Goal: Check status: Check status

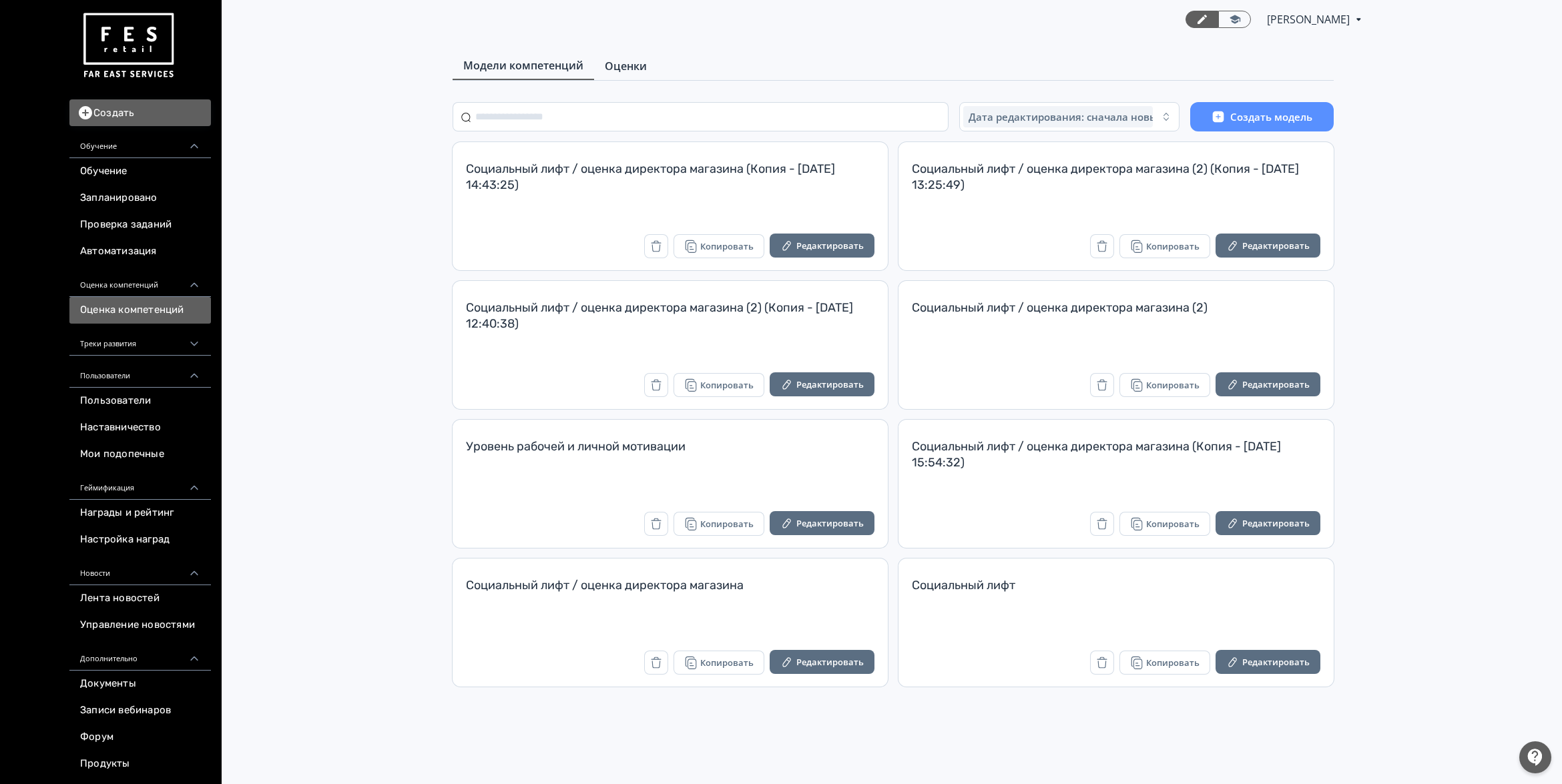
click at [619, 71] on span "Оценки" at bounding box center [626, 66] width 42 height 16
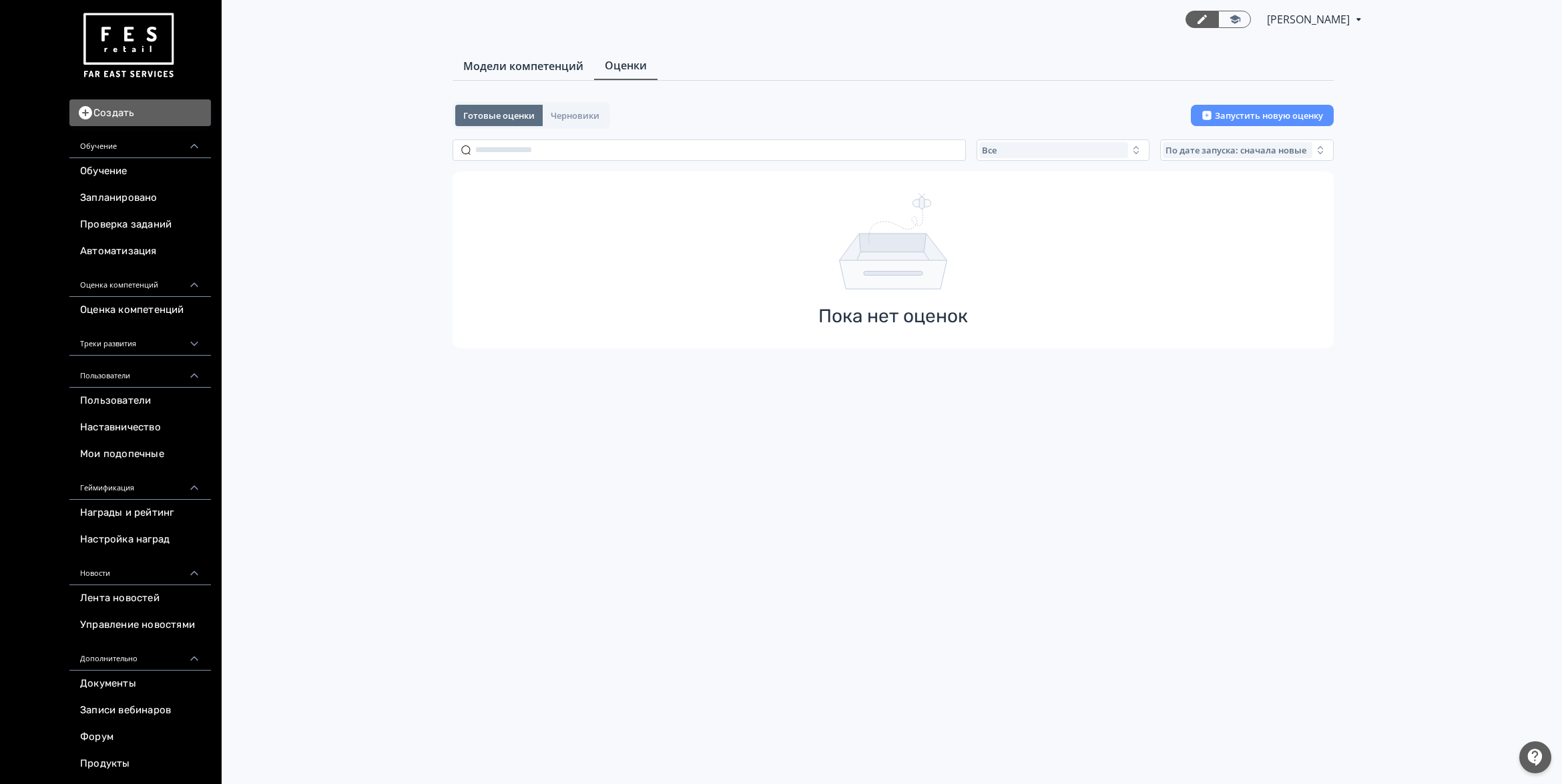
click at [565, 68] on span "Модели компетенций" at bounding box center [523, 66] width 120 height 16
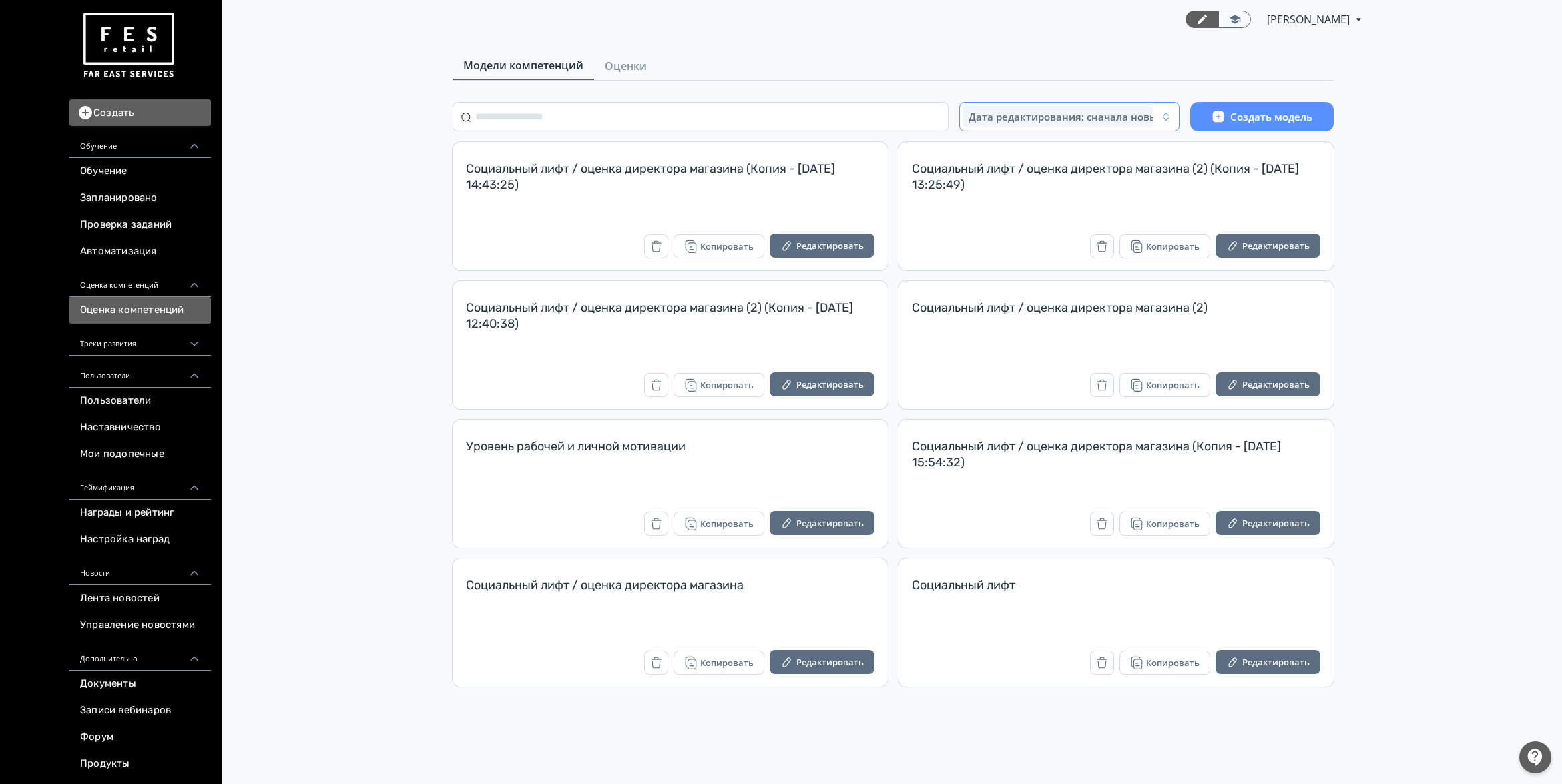
click at [1051, 117] on span "Дата редактирования: сначала новые" at bounding box center [1066, 116] width 195 height 13
click at [651, 54] on link "Оценки" at bounding box center [625, 66] width 64 height 27
click at [658, 64] on div "Модели компетенций Оценки" at bounding box center [893, 66] width 881 height 29
click at [639, 64] on span "Оценки" at bounding box center [626, 66] width 42 height 16
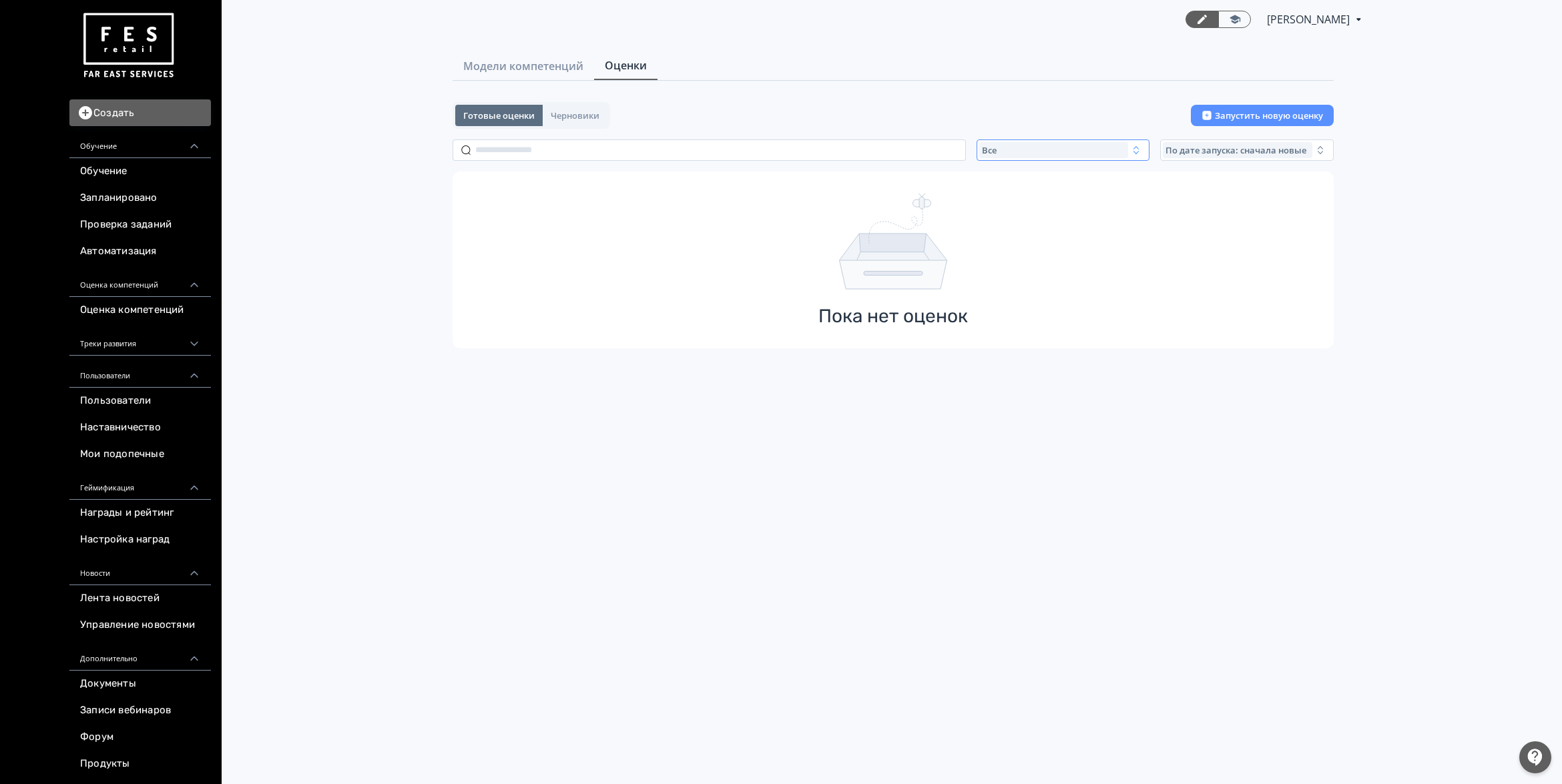
click at [1126, 151] on div "Все" at bounding box center [1054, 150] width 149 height 16
click at [1086, 225] on button "Завершенные" at bounding box center [1110, 229] width 233 height 24
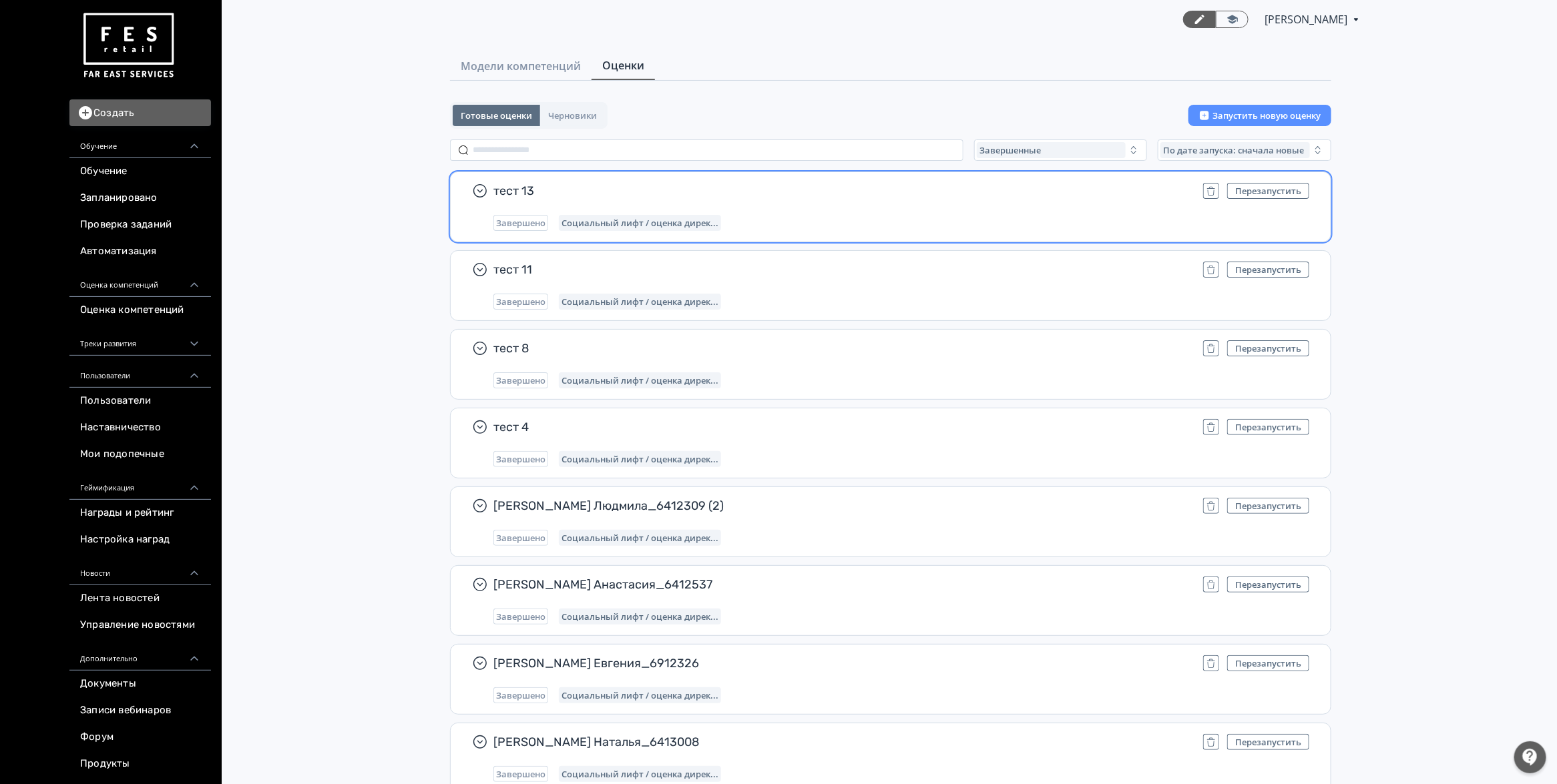
click at [977, 204] on div "тест 13 Перезапустить Завершено Социальный лифт / оценка дирек..." at bounding box center [902, 207] width 816 height 48
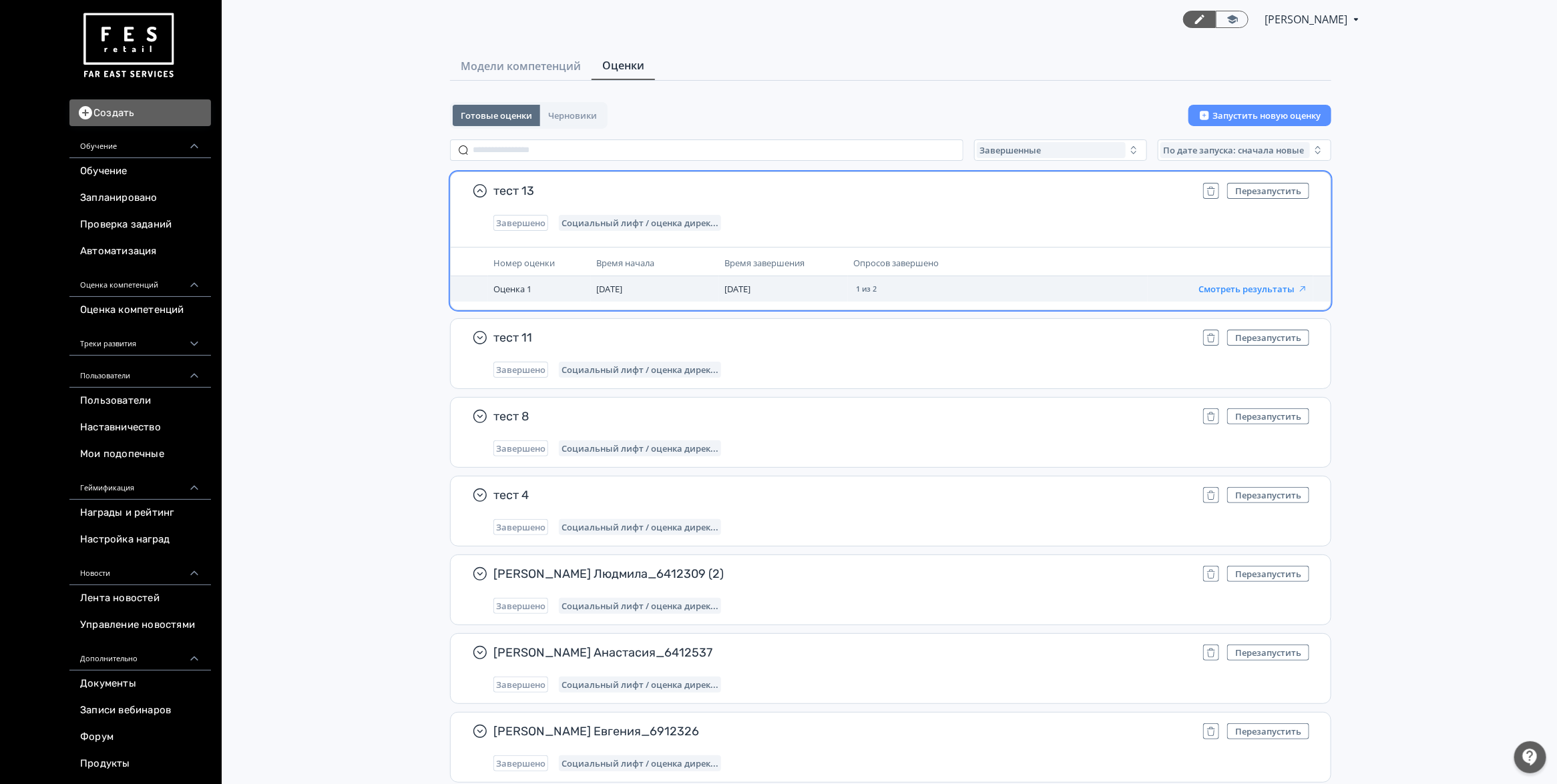
click at [1266, 288] on button "Смотреть результаты" at bounding box center [1253, 289] width 109 height 11
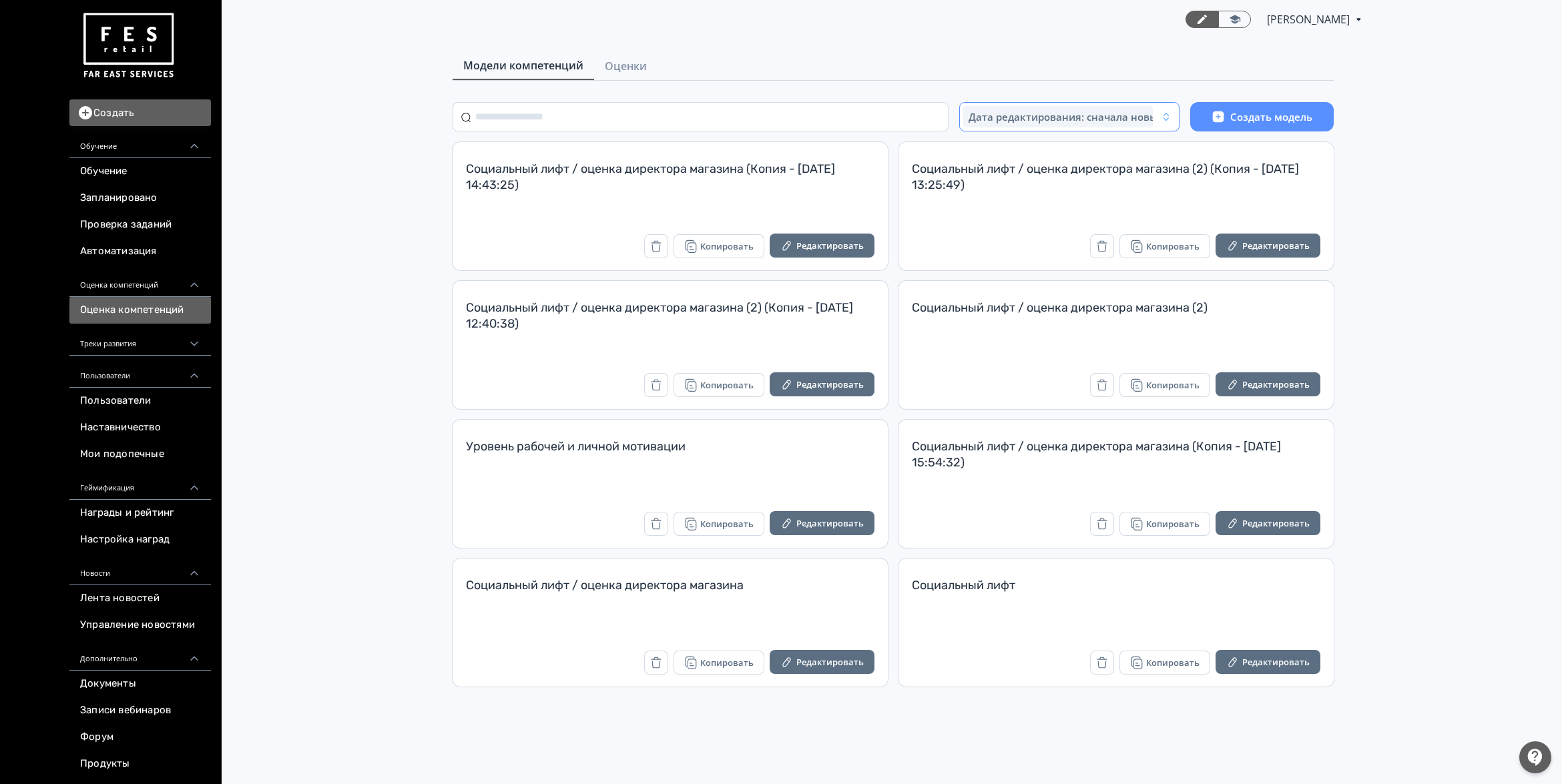
click at [1065, 122] on span "Дата редактирования: сначала новые" at bounding box center [1066, 116] width 195 height 13
click at [641, 65] on span "Оценки" at bounding box center [626, 66] width 42 height 16
click at [614, 70] on span "Оценки" at bounding box center [626, 66] width 42 height 16
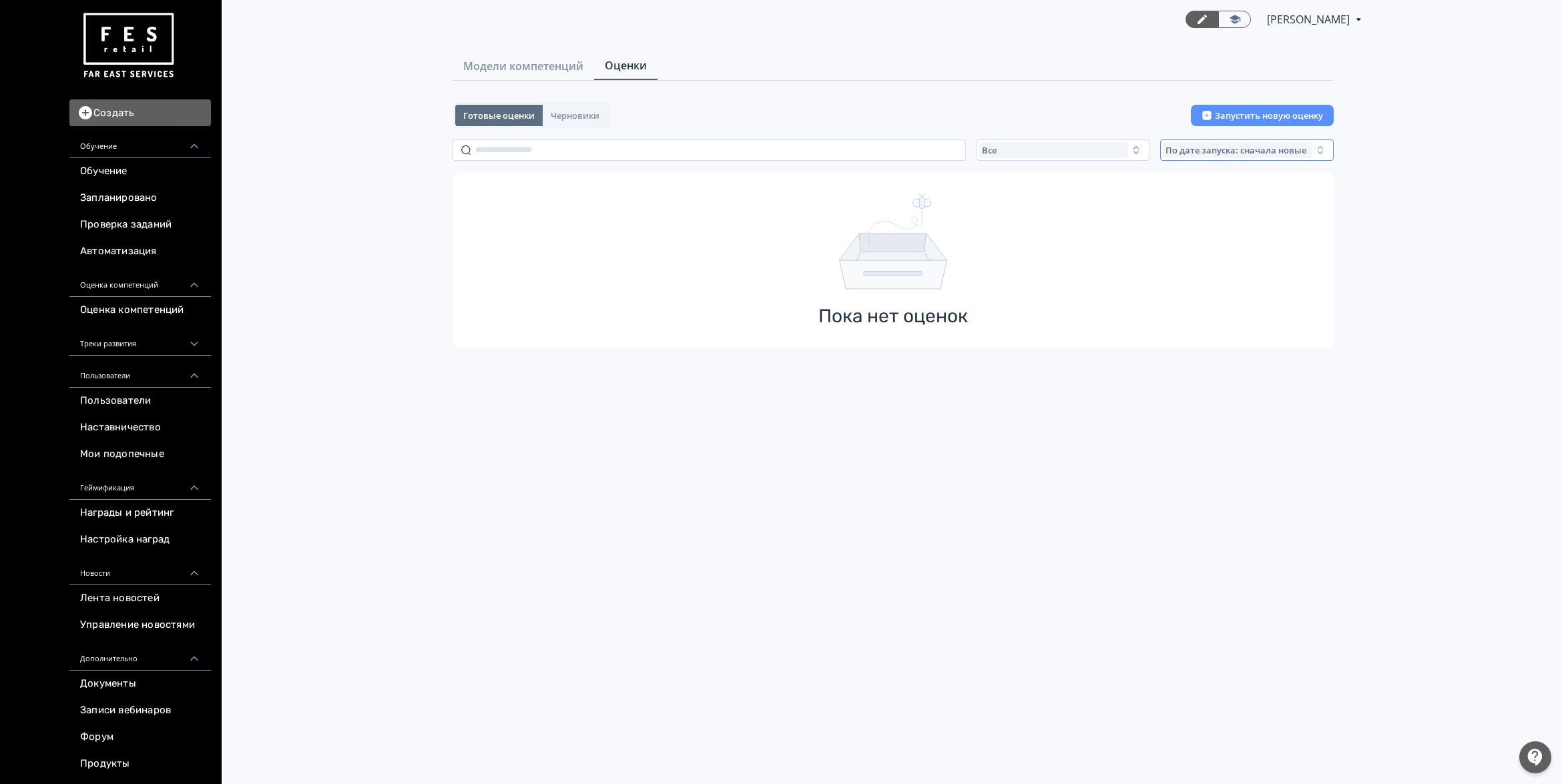
click at [1192, 152] on span "По дате запуска: сначала новые" at bounding box center [1235, 150] width 141 height 11
click at [1029, 156] on div "Все" at bounding box center [1054, 150] width 149 height 16
click at [1032, 229] on span "Завершенные" at bounding box center [1028, 229] width 69 height 13
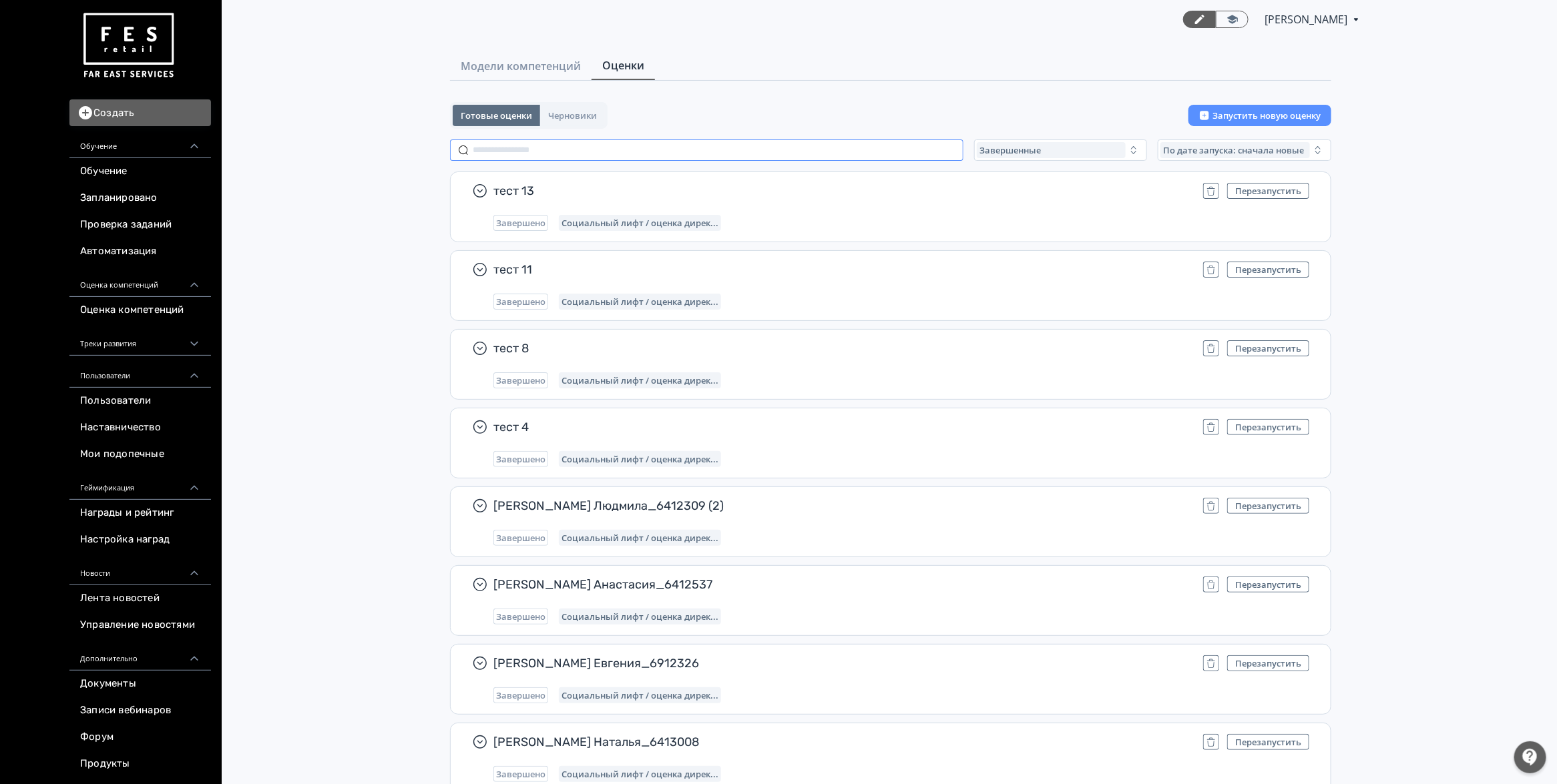
click at [772, 150] on input "text" at bounding box center [707, 150] width 513 height 21
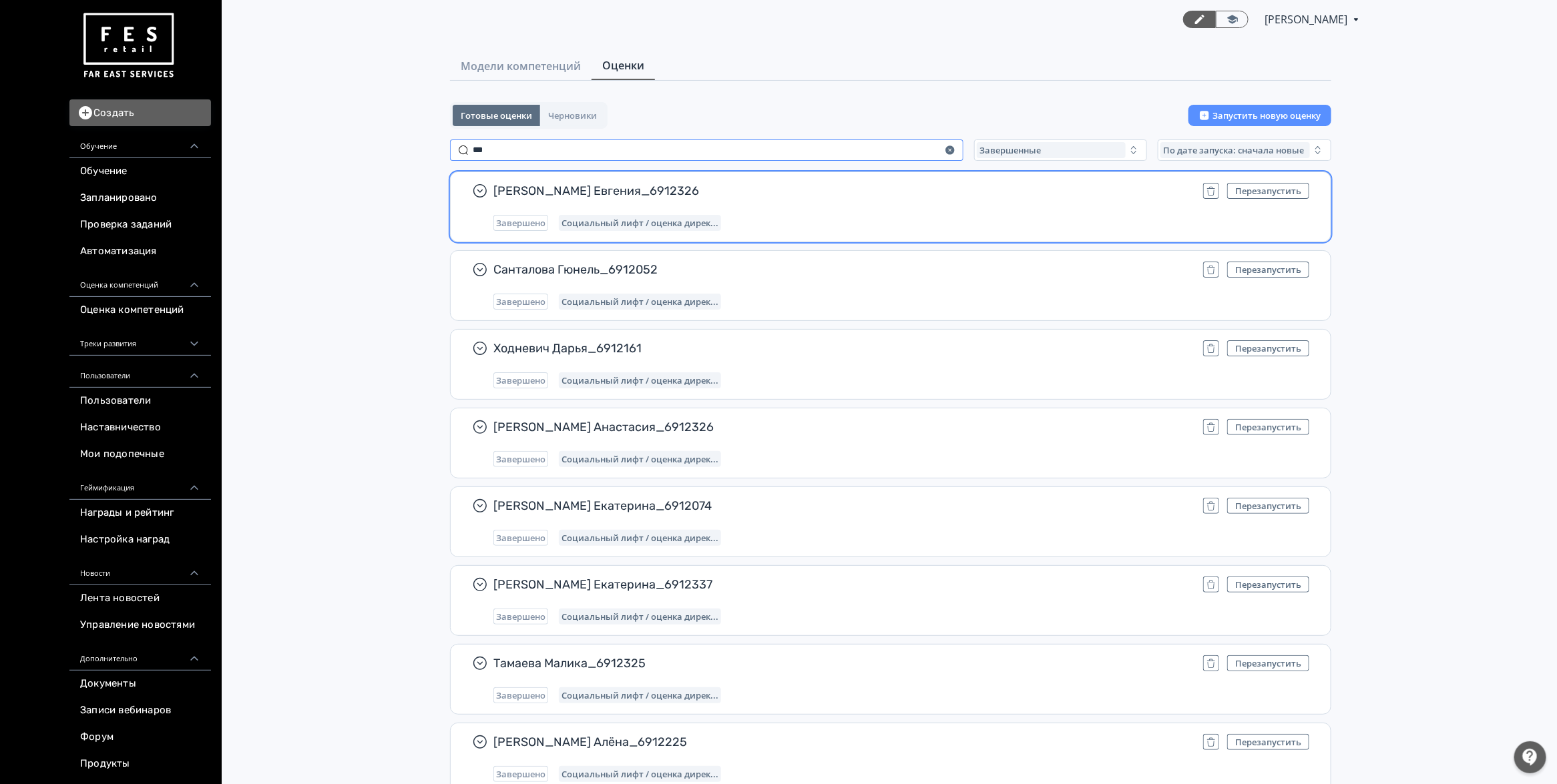
type input "***"
click at [852, 194] on span "[PERSON_NAME] Евгения_6912326" at bounding box center [843, 191] width 700 height 16
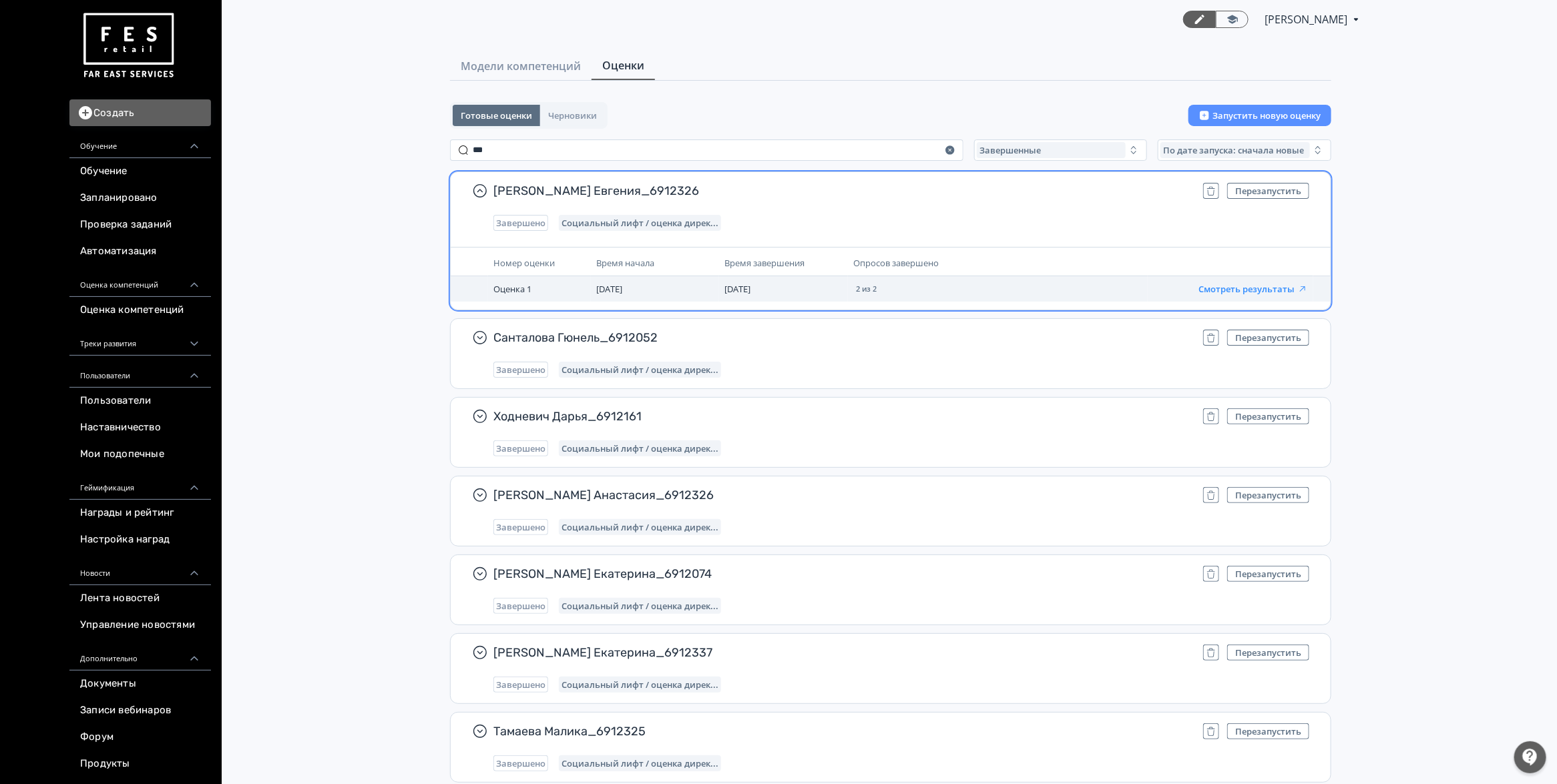
click at [1247, 292] on button "Смотреть результаты" at bounding box center [1253, 289] width 109 height 11
